Goal: Navigation & Orientation: Go to known website

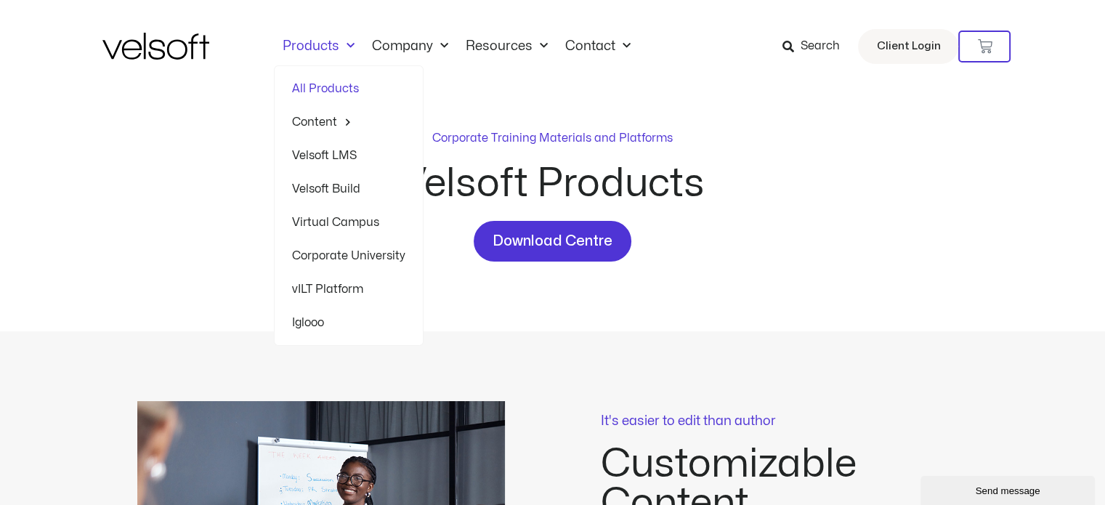
click at [322, 44] on link "Products" at bounding box center [318, 46] width 89 height 16
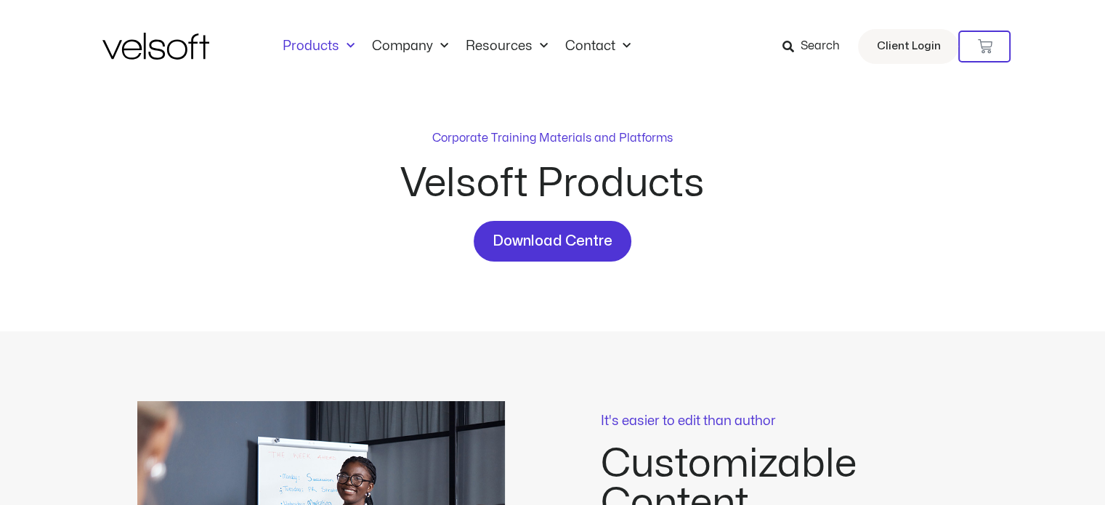
click at [177, 49] on img at bounding box center [155, 46] width 107 height 27
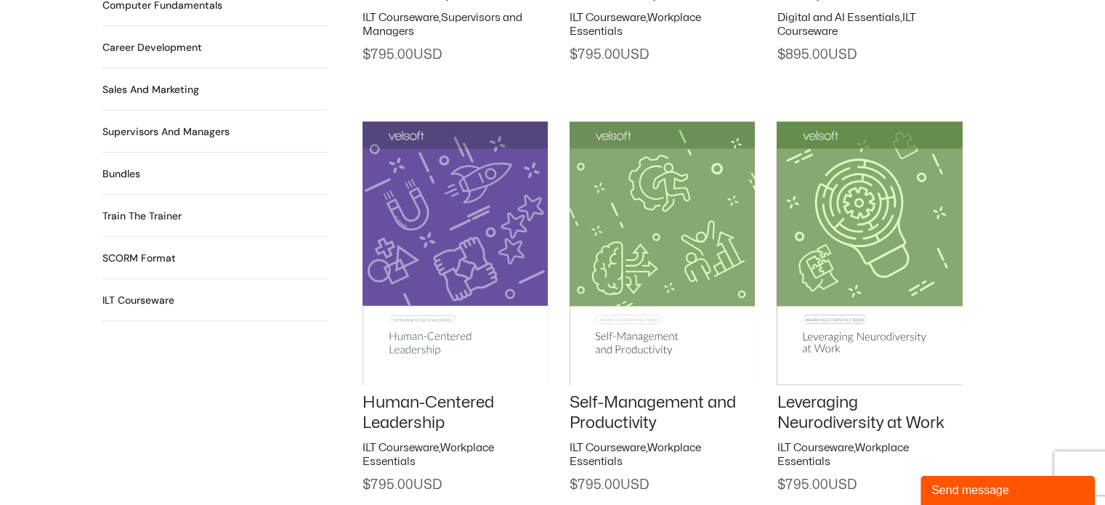
scroll to position [1453, 0]
